Goal: Transaction & Acquisition: Purchase product/service

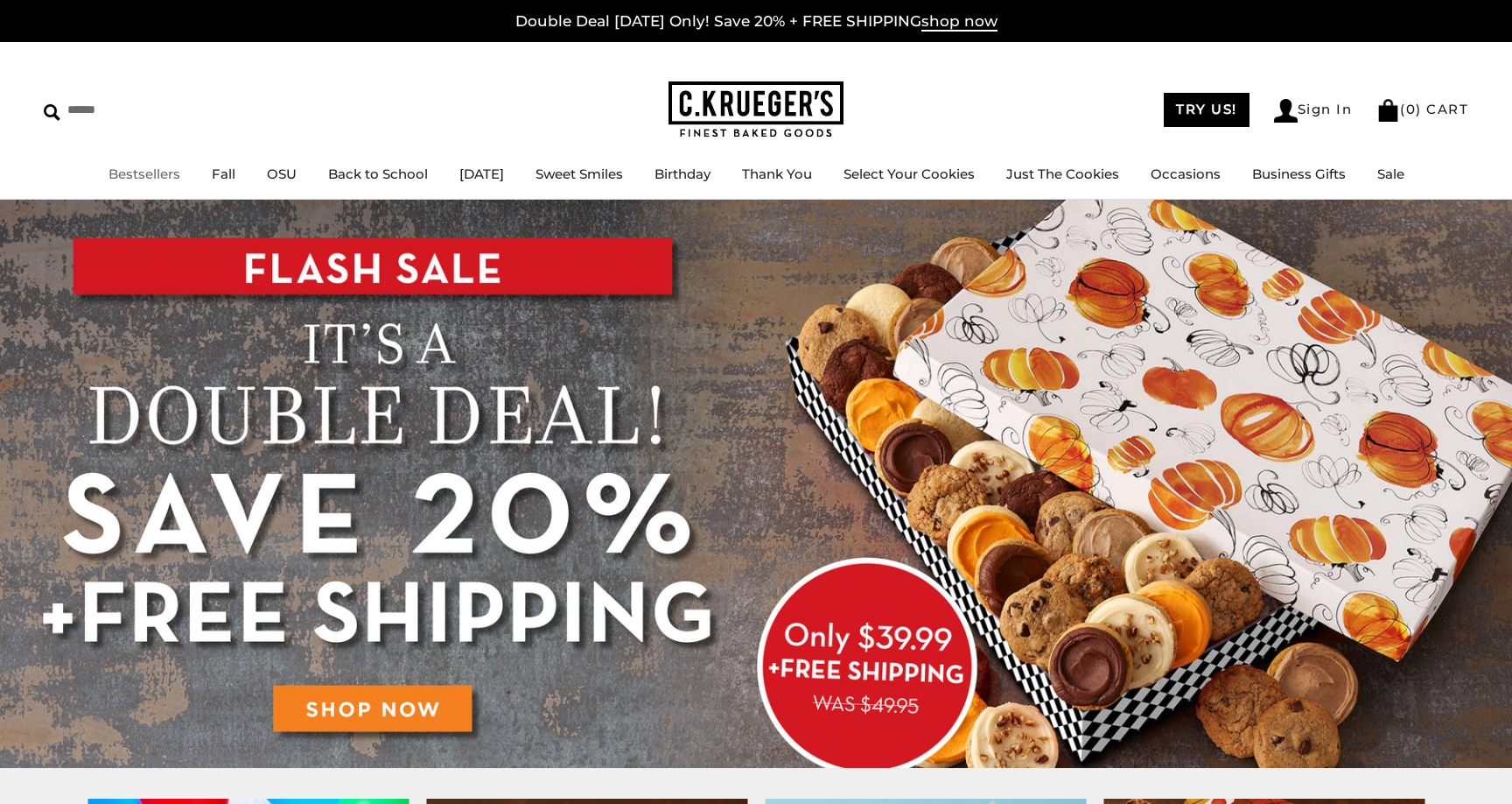
click at [123, 173] on link "Bestsellers" at bounding box center [144, 173] width 72 height 17
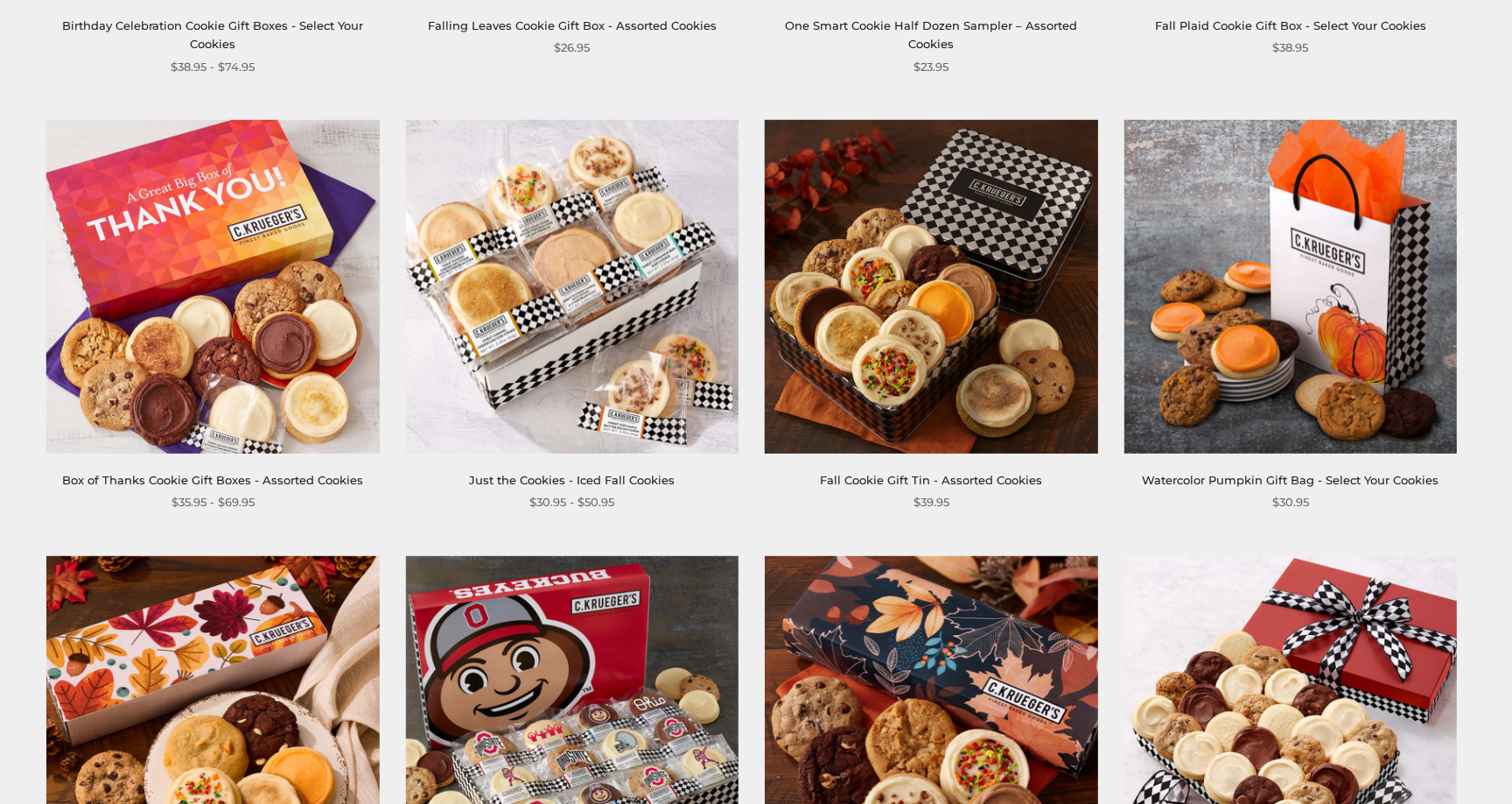
scroll to position [1174, 0]
click at [218, 328] on img at bounding box center [213, 285] width 332 height 332
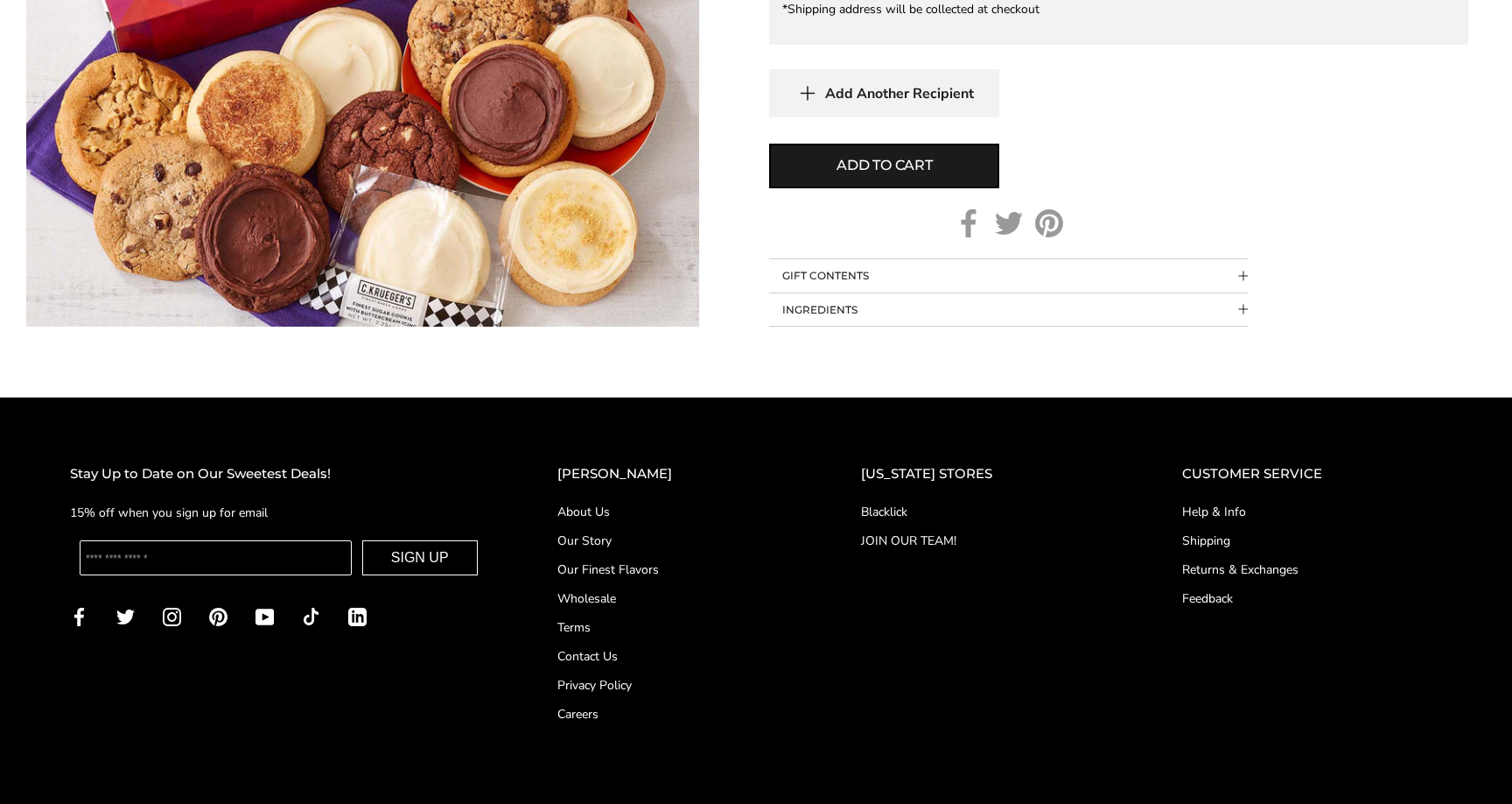
scroll to position [1369, 0]
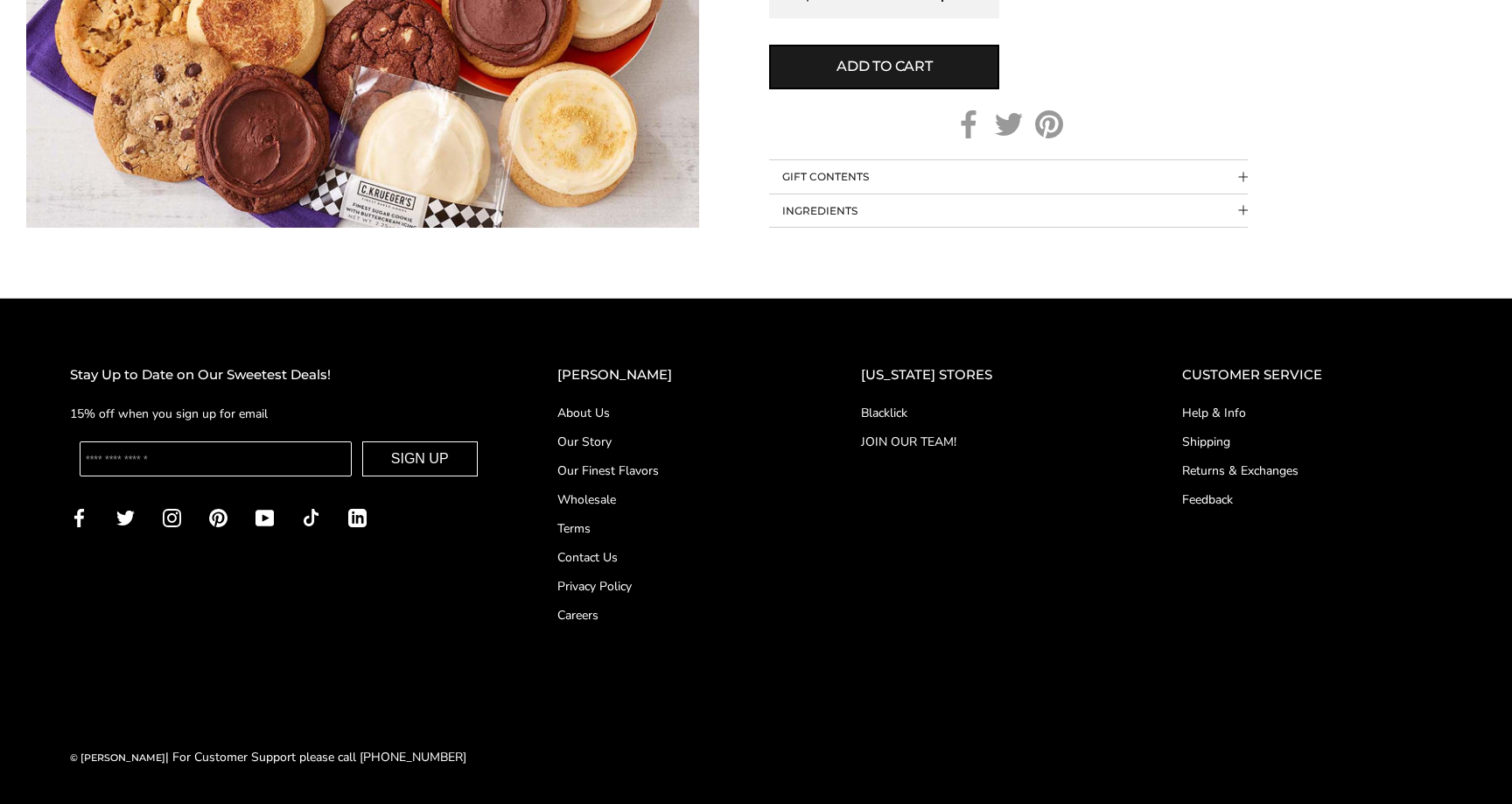
click at [835, 180] on button "GIFT CONTENTS" at bounding box center [1008, 177] width 479 height 33
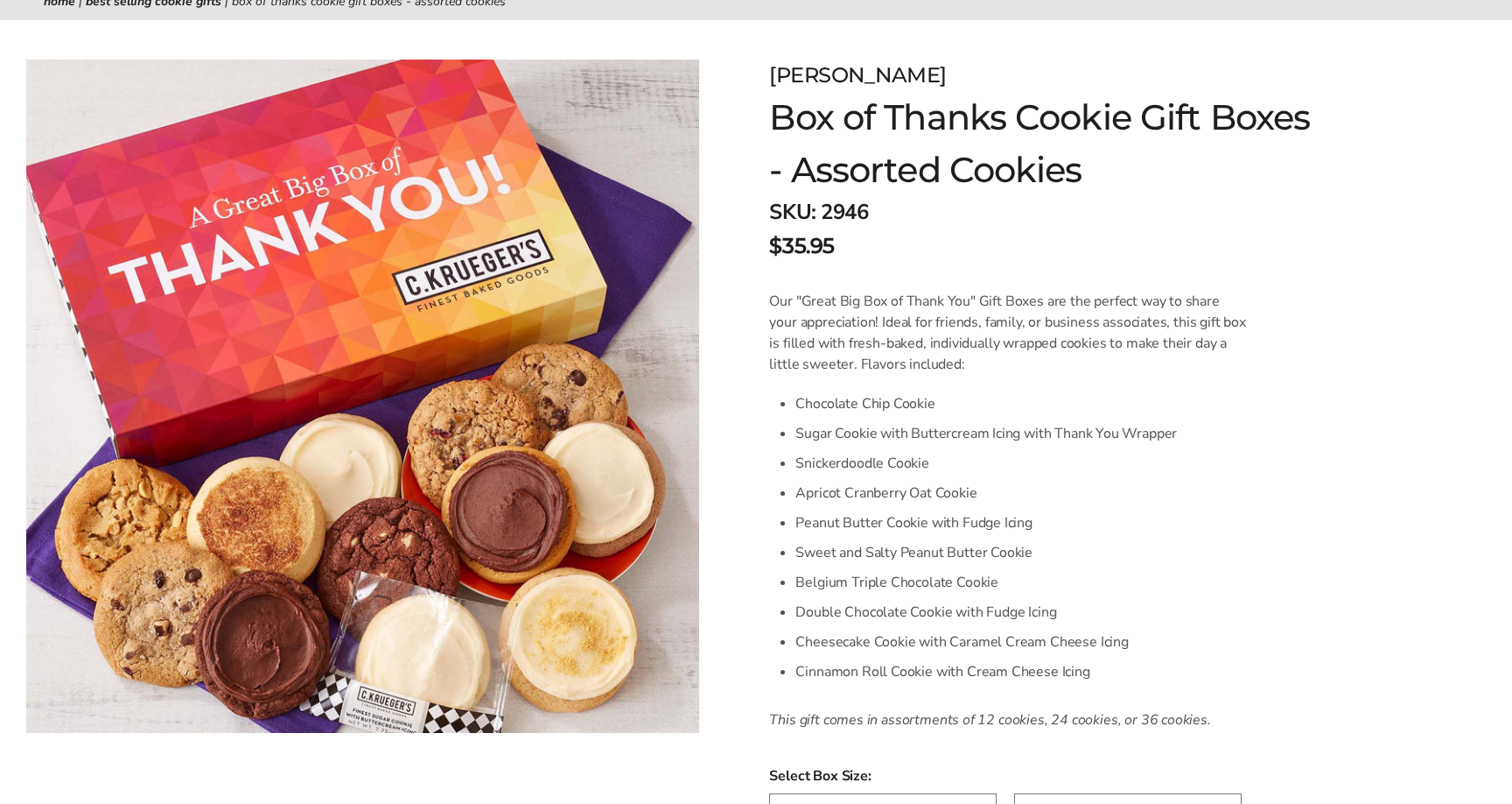
scroll to position [76, 0]
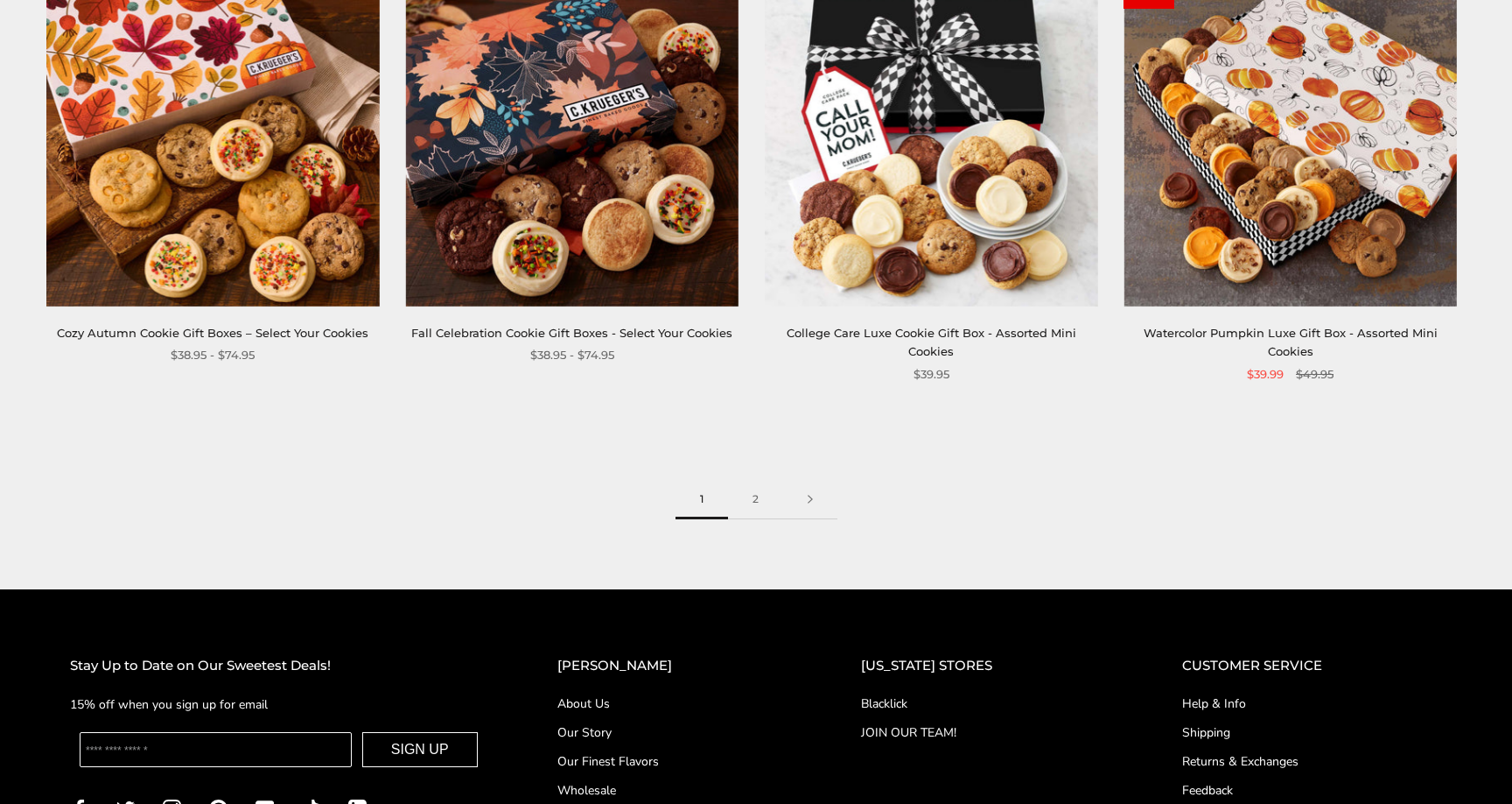
scroll to position [2645, 0]
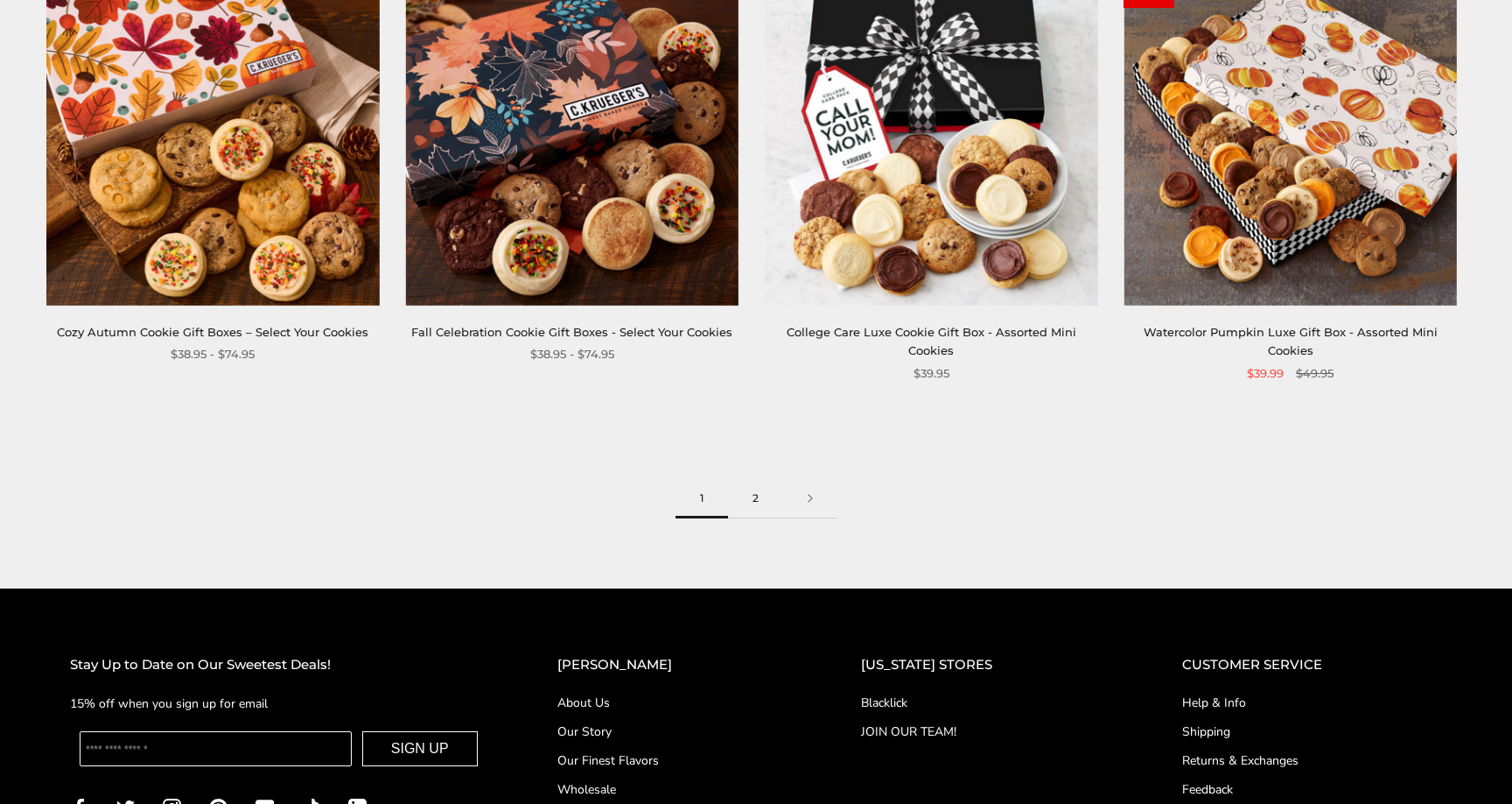
click at [759, 501] on link "2" at bounding box center [756, 498] width 55 height 39
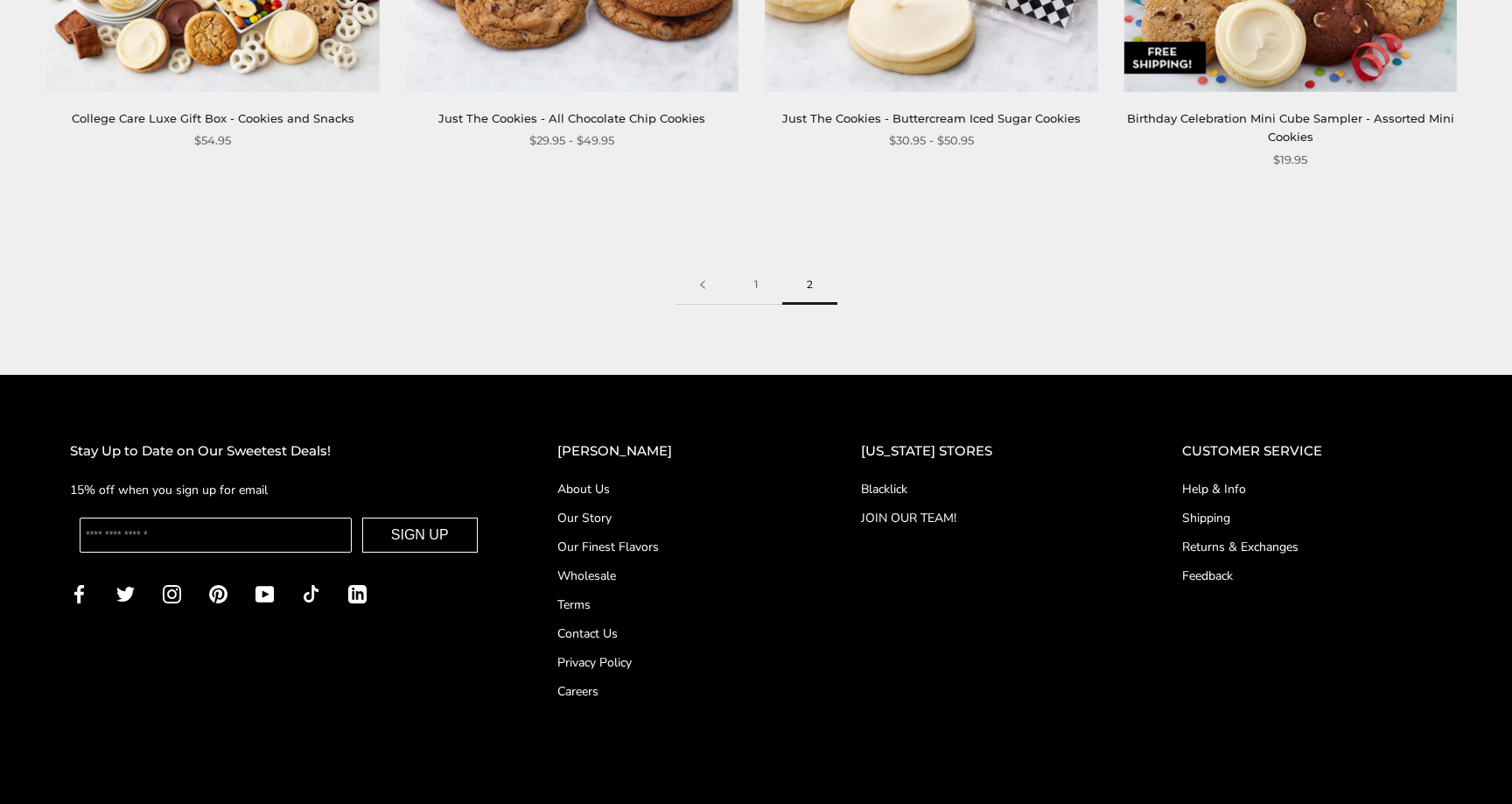
scroll to position [2898, 0]
